Goal: Find specific page/section: Find specific page/section

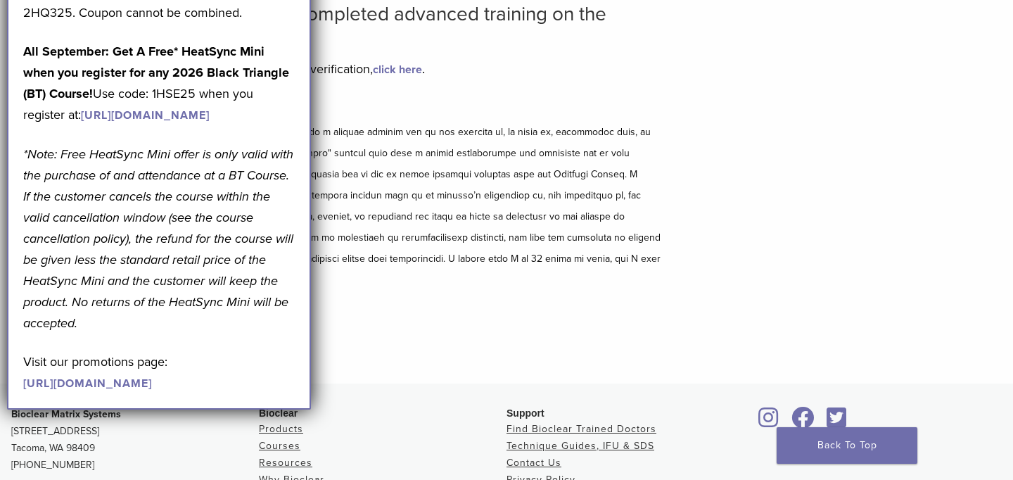
scroll to position [118, 0]
click at [364, 329] on div "Disclaimer and Release of Liability I Accept" at bounding box center [338, 233] width 654 height 272
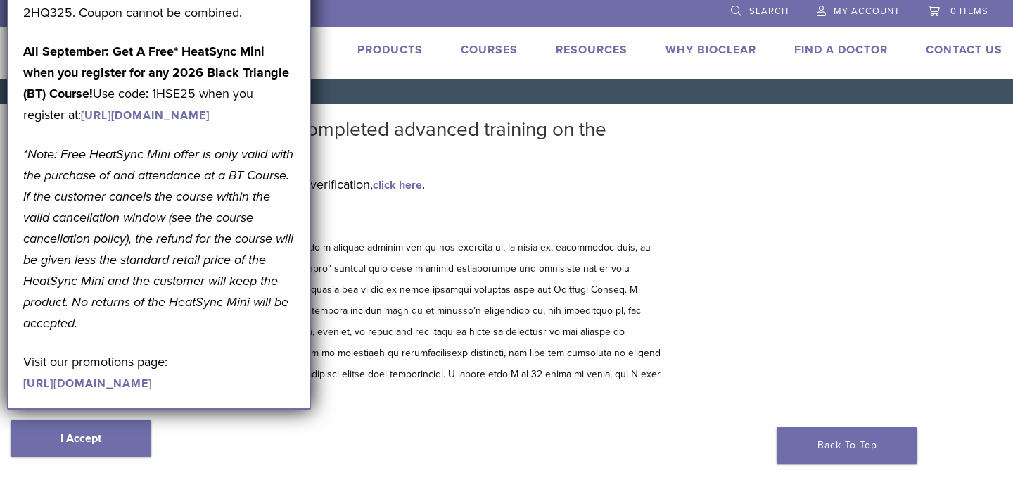
scroll to position [0, 0]
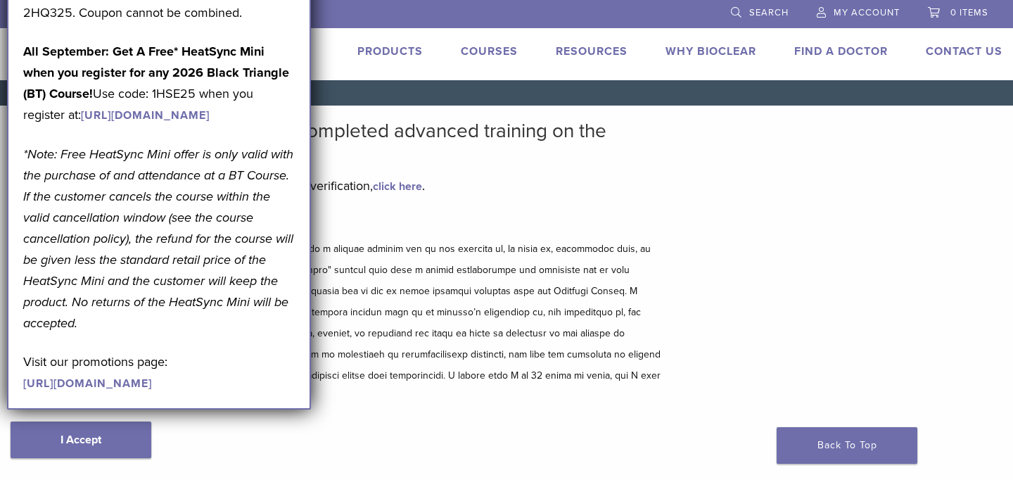
click at [855, 51] on link "Find A Doctor" at bounding box center [841, 51] width 94 height 14
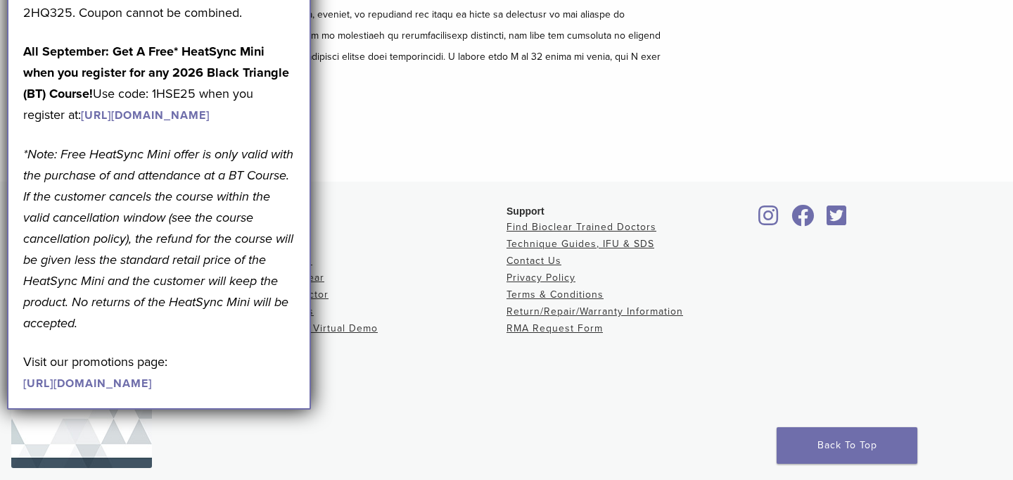
scroll to position [335, 0]
